Goal: Task Accomplishment & Management: Manage account settings

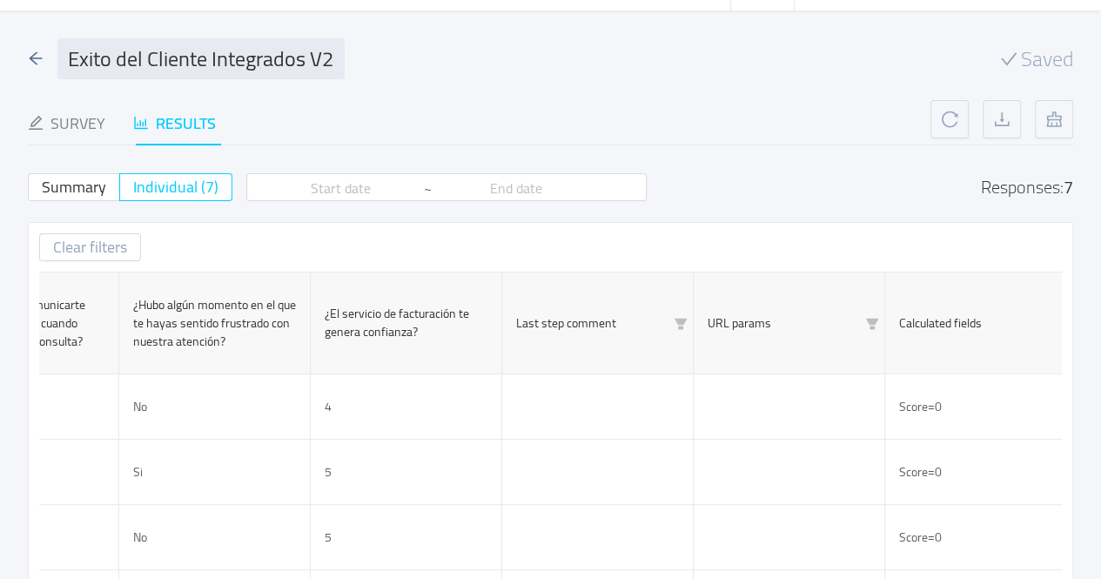
scroll to position [57, 0]
click at [44, 58] on div "Exito del Cliente Integrados V2" at bounding box center [186, 60] width 317 height 41
click at [31, 57] on icon "icon: arrow-left" at bounding box center [36, 60] width 13 height 12
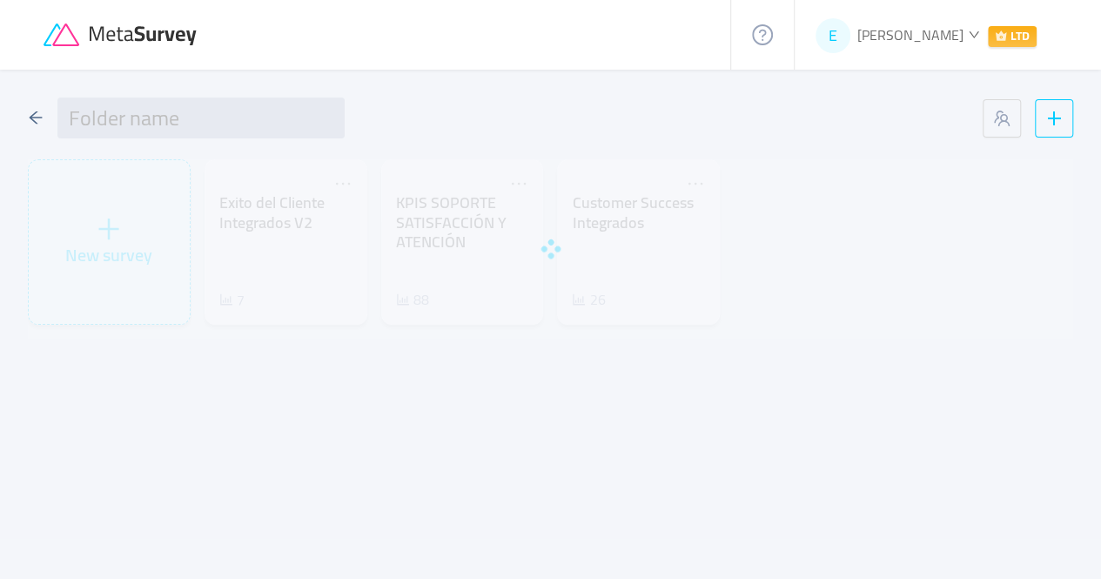
type input "KPI'S SOPORTE"
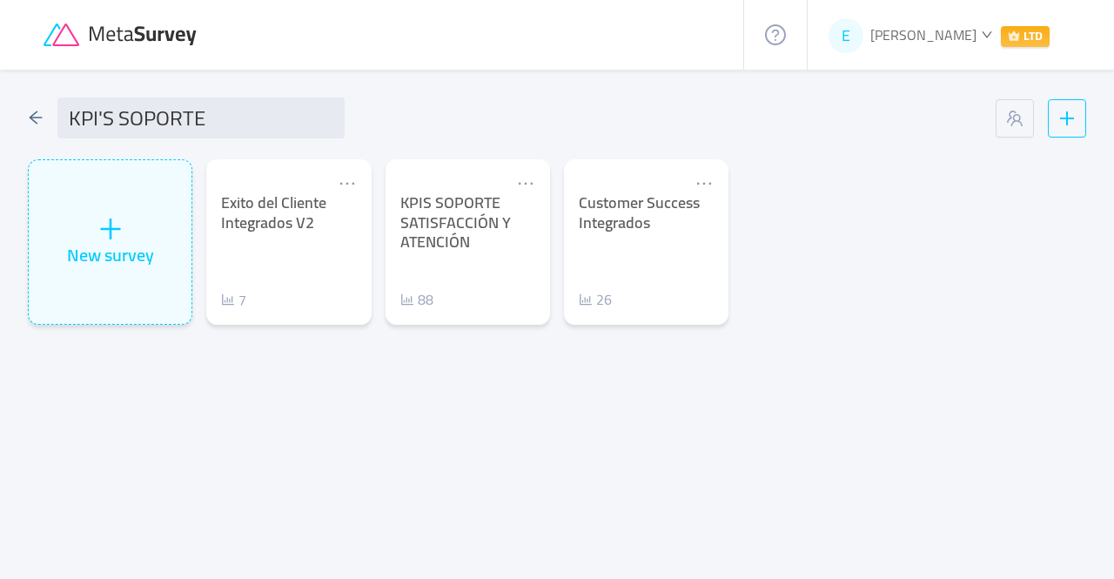
click at [942, 36] on span "[PERSON_NAME]" at bounding box center [924, 35] width 106 height 26
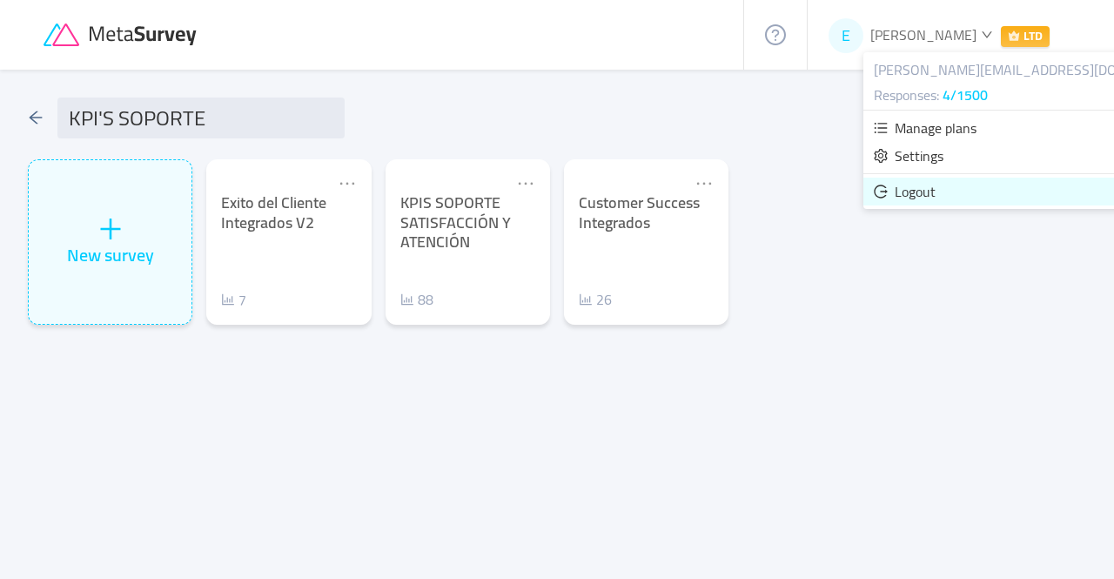
click at [928, 194] on span "Logout" at bounding box center [915, 191] width 41 height 26
